Goal: Find contact information: Find contact information

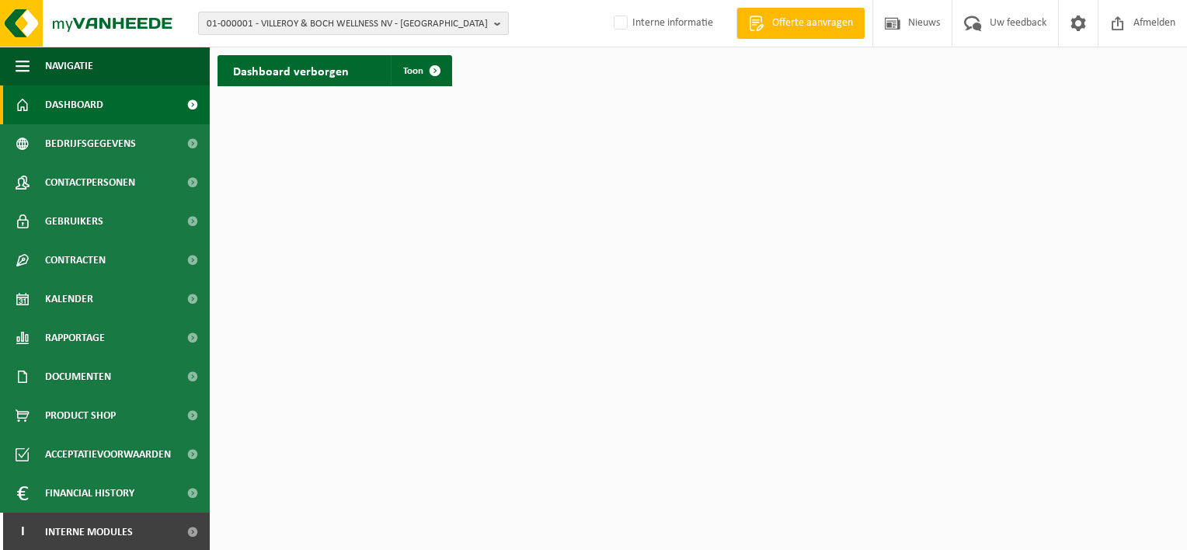
click at [496, 23] on b "button" at bounding box center [501, 23] width 14 height 22
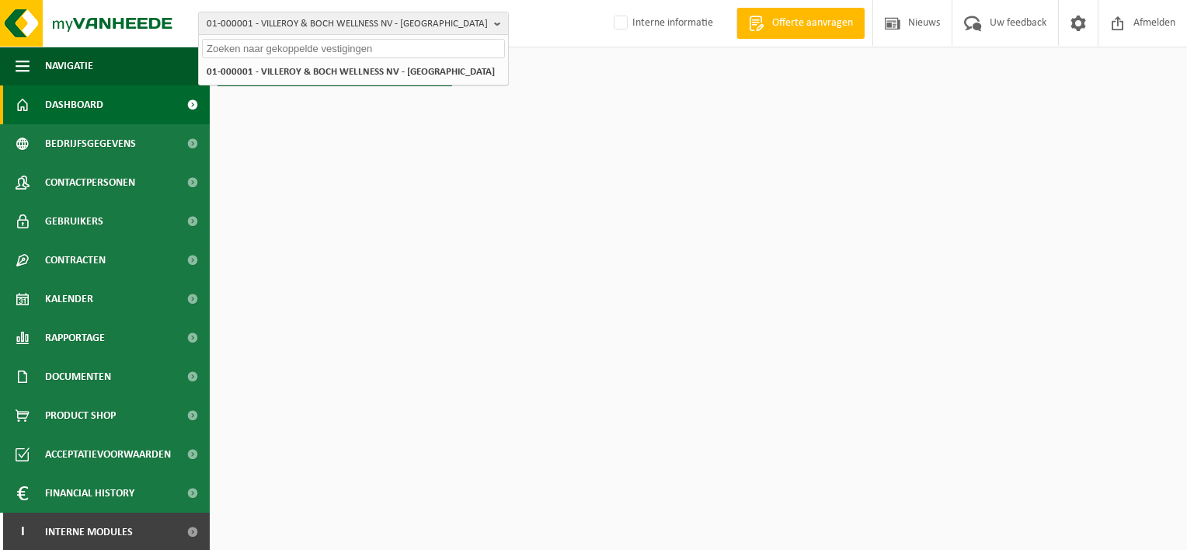
click at [404, 284] on html "01-000001 - VILLEROY & BOCH WELLNESS NV - ROESELARE 01-000001 - VILLEROY & BOCH…" at bounding box center [593, 275] width 1187 height 550
click at [389, 219] on html "01-000001 - VILLEROY & BOCH WELLNESS NV - ROESELARE 01-000001 - VILLEROY & BOCH…" at bounding box center [593, 275] width 1187 height 550
click at [75, 141] on span "Bedrijfsgegevens" at bounding box center [90, 143] width 91 height 39
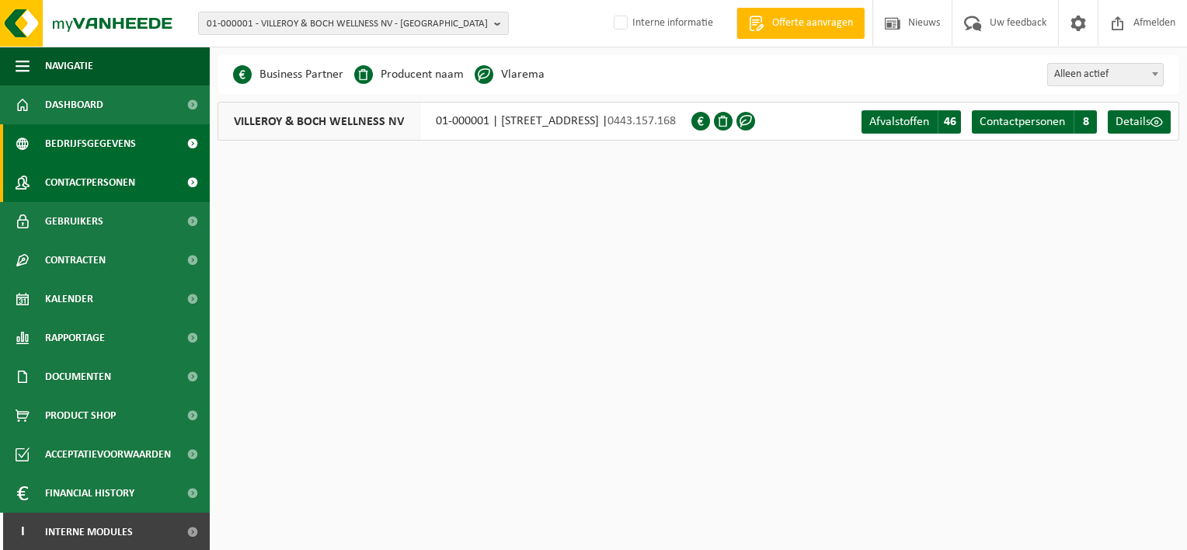
click at [98, 177] on span "Contactpersonen" at bounding box center [90, 182] width 90 height 39
